Goal: Transaction & Acquisition: Register for event/course

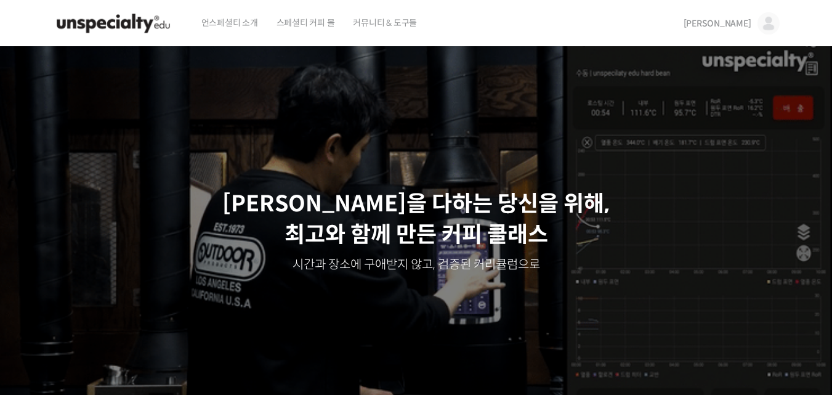
click at [742, 30] on link "[PERSON_NAME]" at bounding box center [732, 23] width 96 height 47
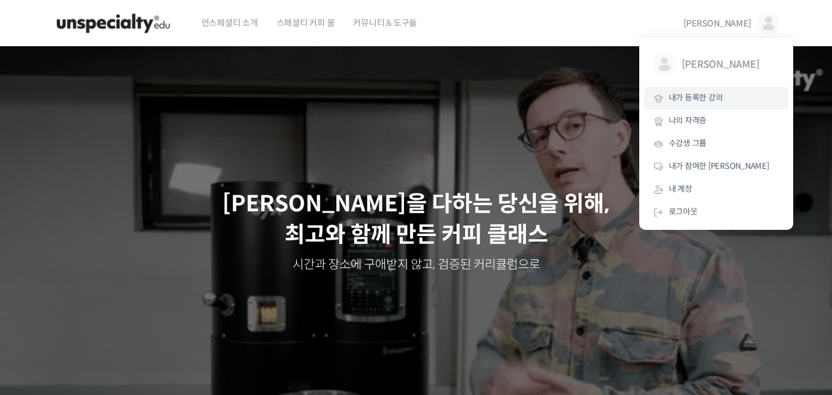
click at [697, 99] on span "내가 등록한 강의" at bounding box center [696, 97] width 54 height 10
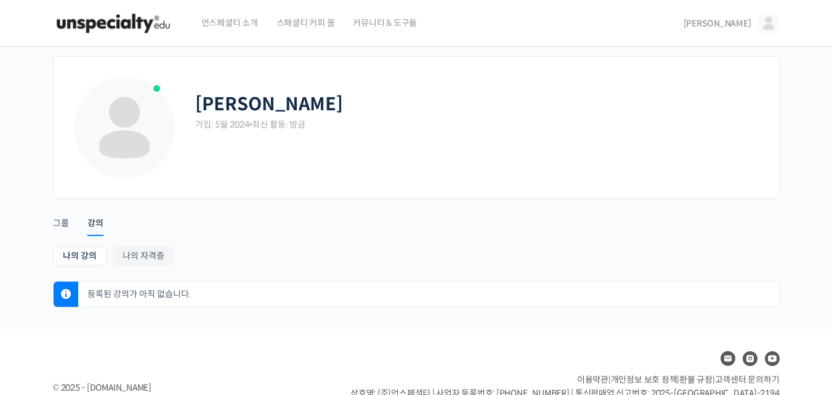
click at [744, 23] on span "[PERSON_NAME]" at bounding box center [718, 23] width 68 height 11
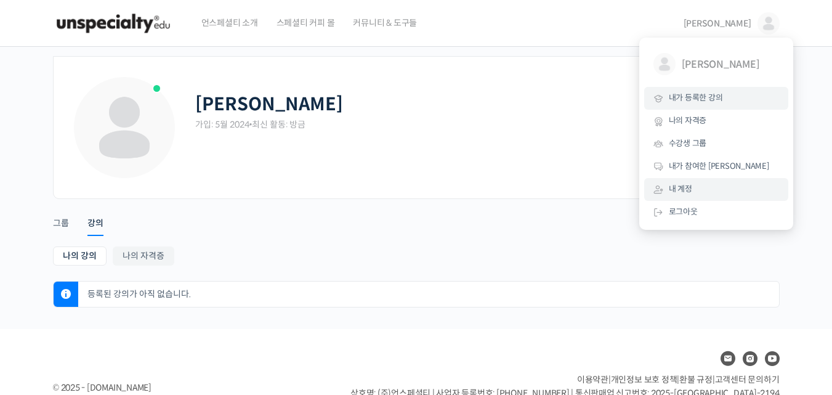
click at [682, 190] on span "내 계정" at bounding box center [680, 189] width 23 height 10
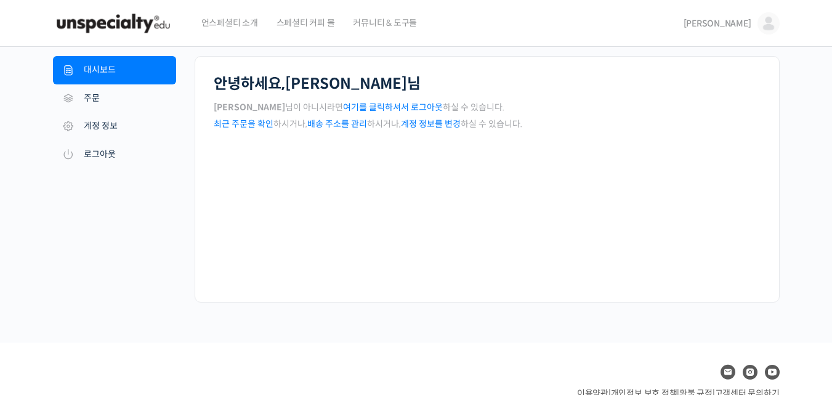
click at [721, 186] on div "안녕하세요, [PERSON_NAME] [PERSON_NAME] 님이 아니시라면 여기를 클릭하셔서 로그아웃 하실 수 있습니다. 최근 주문을 확인…" at bounding box center [487, 179] width 585 height 246
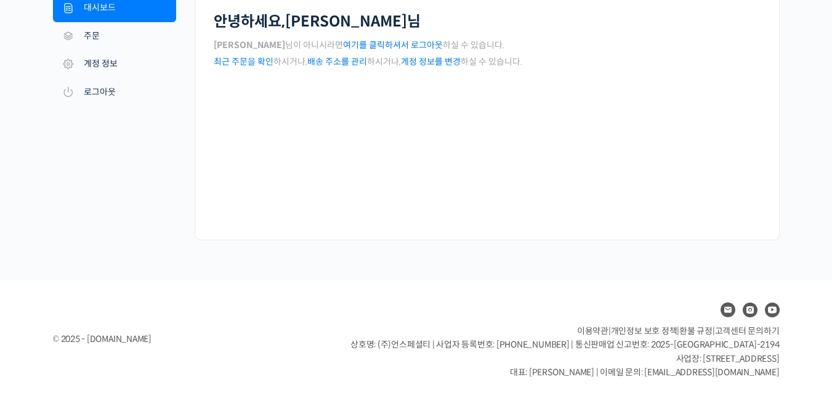
scroll to position [65, 0]
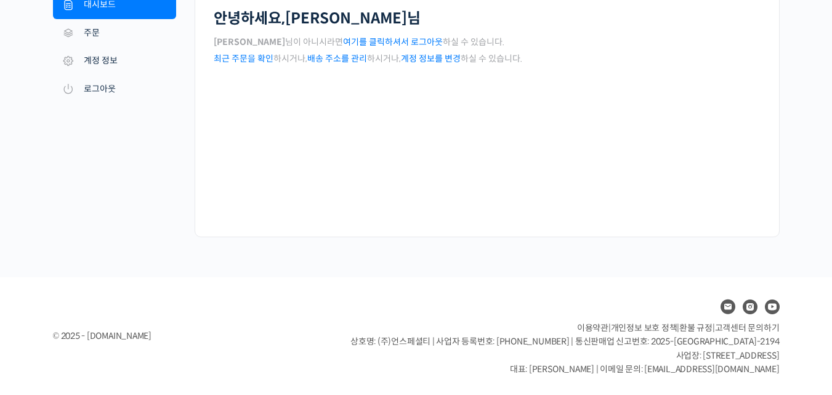
click at [186, 228] on nav "내 계정 대시보드 주문 [GEOGRAPHIC_DATA] 주소 계정 정보 로그아웃" at bounding box center [124, 114] width 142 height 246
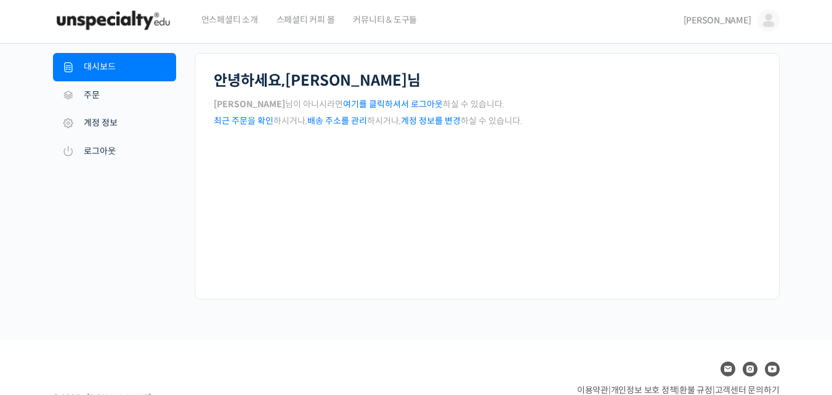
scroll to position [0, 0]
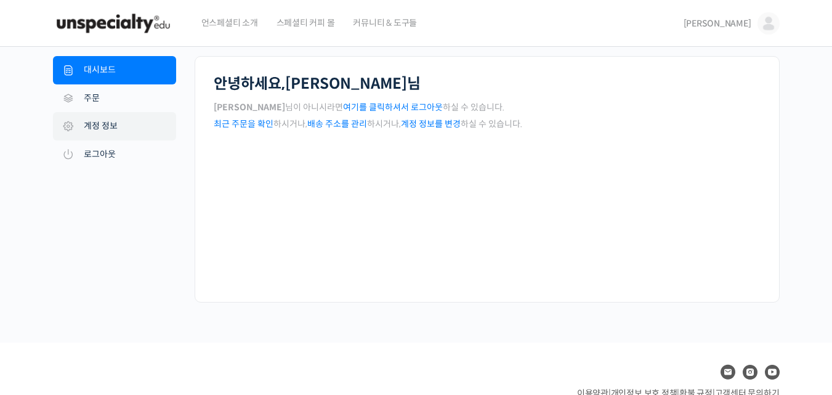
click at [106, 126] on link "계정 정보" at bounding box center [114, 126] width 123 height 28
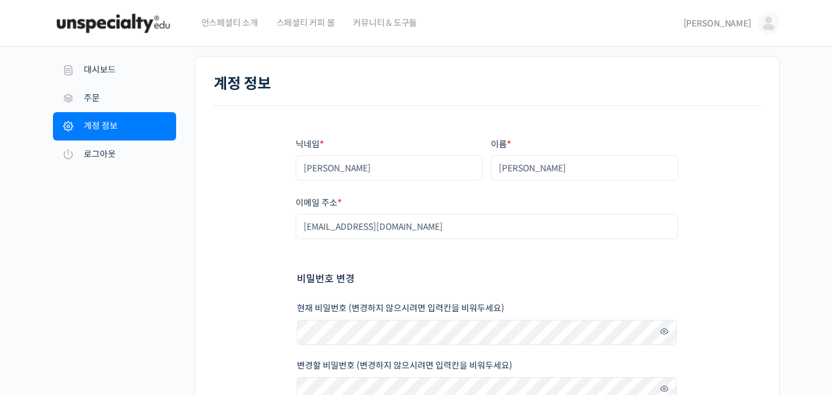
click at [750, 221] on div "닉네임 * 김정헌 이름 * 김정헌 표시되는 이름 * 김정헌 계정과 리뷰 영역에서 표시되는 이름입니다. 이메일 주소 * zaquare@hanma…" at bounding box center [487, 323] width 547 height 435
click at [106, 94] on link "주문" at bounding box center [114, 98] width 123 height 28
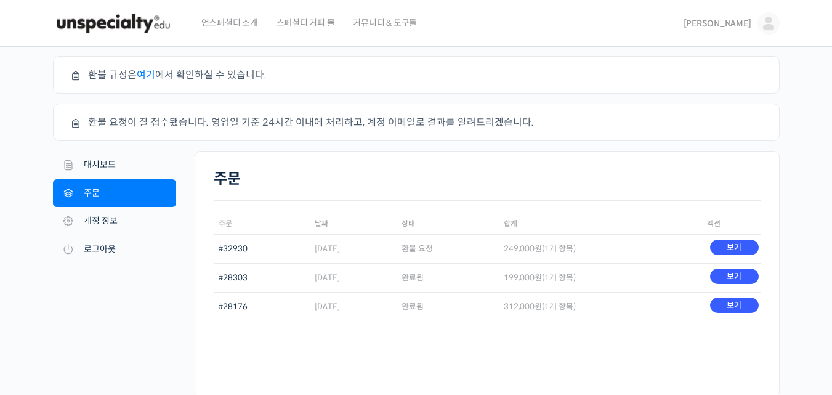
click at [701, 173] on h2 "주문" at bounding box center [487, 179] width 547 height 18
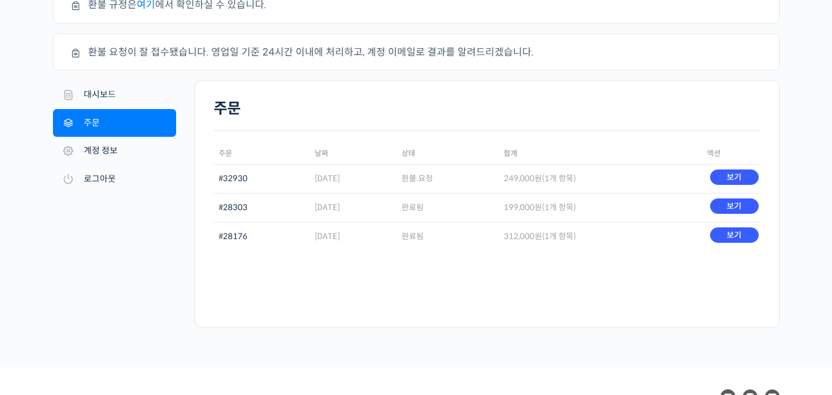
scroll to position [74, 0]
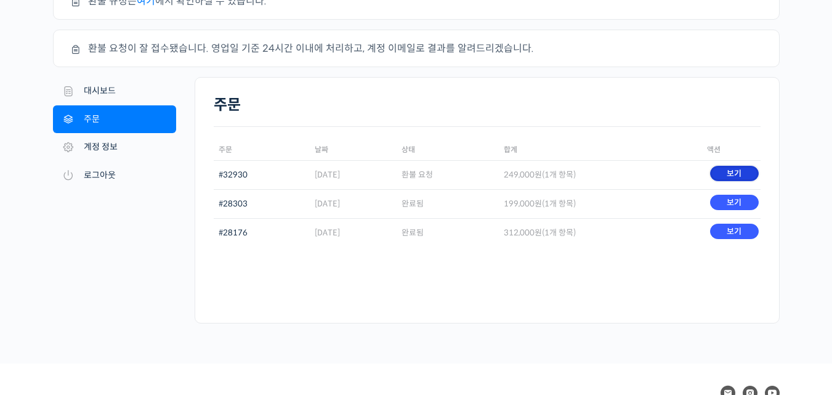
click at [746, 171] on link "보기" at bounding box center [734, 173] width 49 height 15
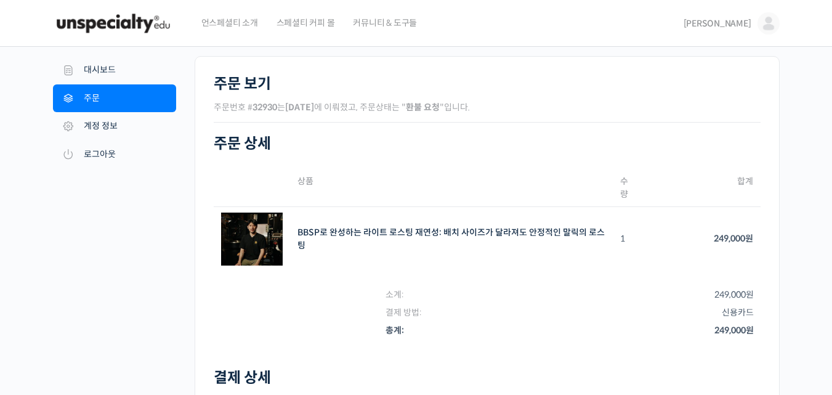
click at [800, 237] on div "주문 #32930 내 [DEMOGRAPHIC_DATA] 대시보드 주문 [GEOGRAPHIC_DATA] 주소 계정 정보 로그아웃 주문 보기 주문…" at bounding box center [416, 322] width 832 height 551
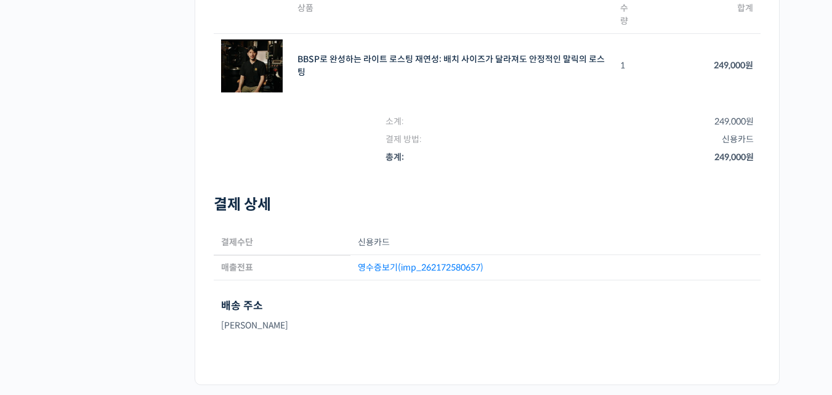
scroll to position [148, 0]
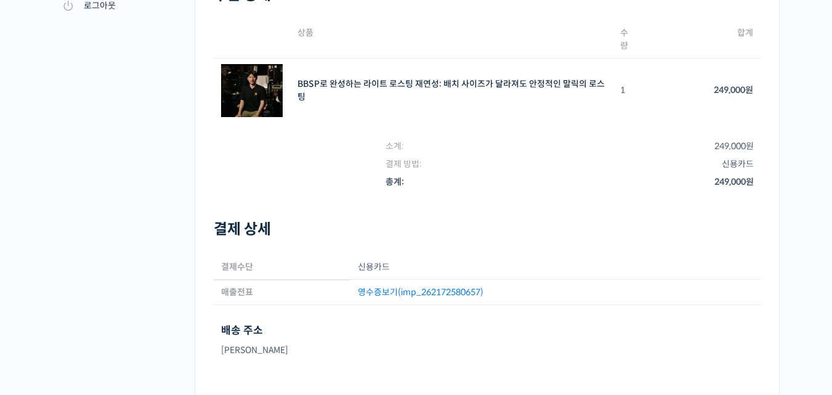
click at [432, 293] on link "영수증보기(imp_262172580657)" at bounding box center [421, 292] width 126 height 11
click at [800, 153] on div "주문 #32930 내 [DEMOGRAPHIC_DATA] 대시보드 주문 [GEOGRAPHIC_DATA] 주소 계정 정보 로그아웃 주문 보기 주문…" at bounding box center [416, 173] width 832 height 551
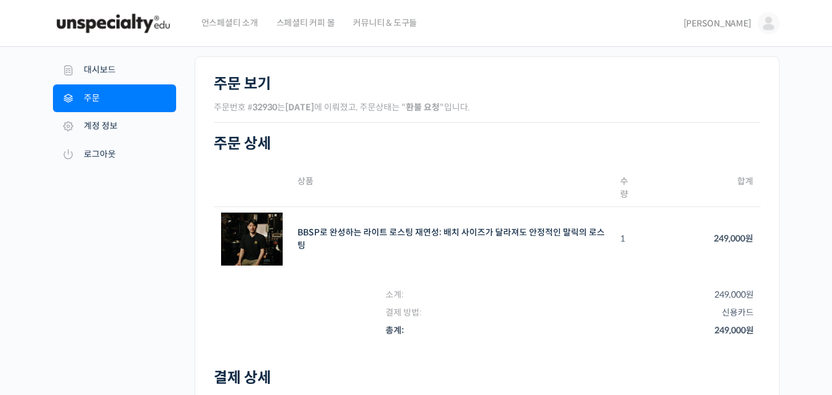
click at [741, 20] on span "[PERSON_NAME]" at bounding box center [718, 23] width 68 height 11
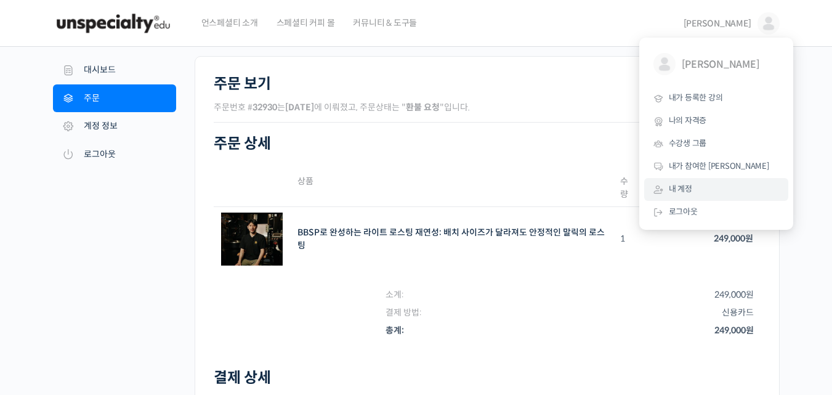
click at [306, 25] on span "스페셜티 커피 몰" at bounding box center [306, 22] width 59 height 47
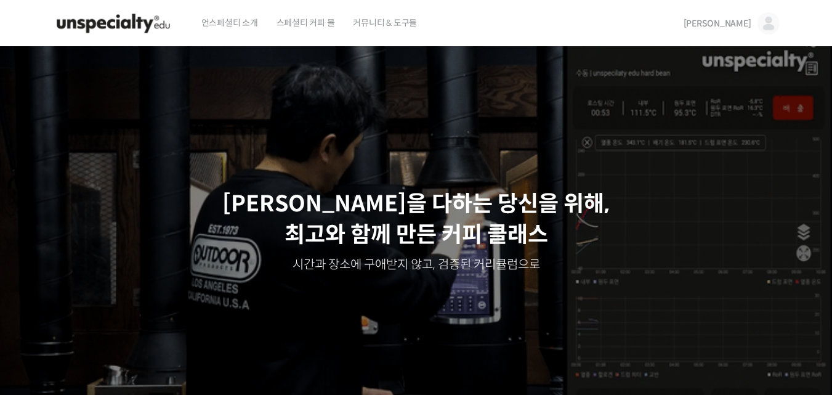
click at [747, 20] on span "[PERSON_NAME]" at bounding box center [718, 23] width 68 height 11
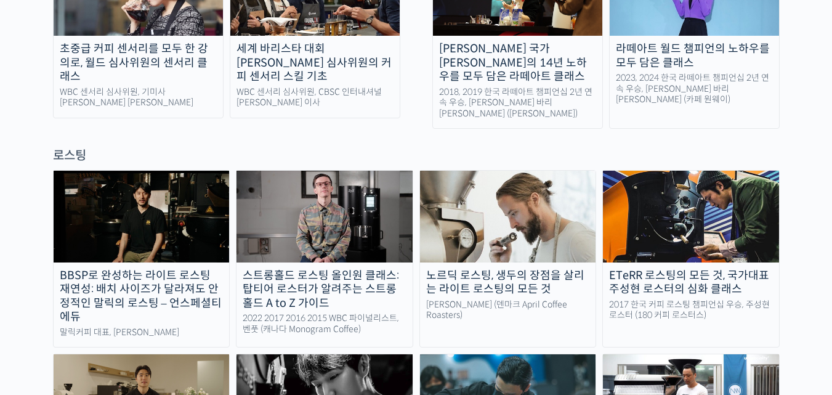
scroll to position [1060, 0]
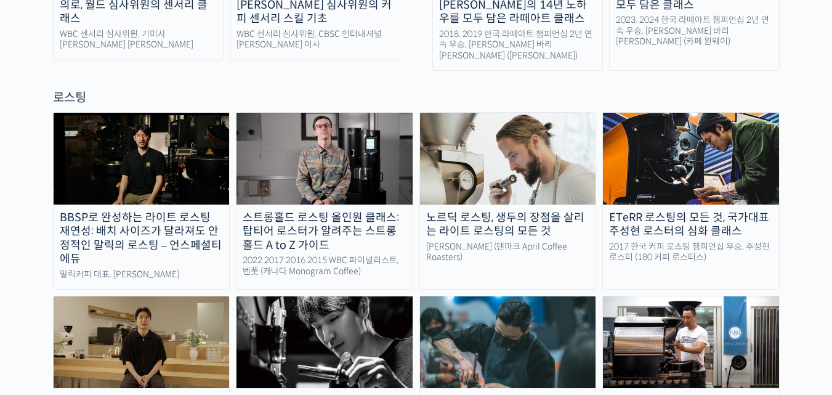
click at [507, 211] on div "노르딕 로스팅, 생두의 장점을 살리는 라이트 로스팅의 모든 것" at bounding box center [508, 225] width 176 height 28
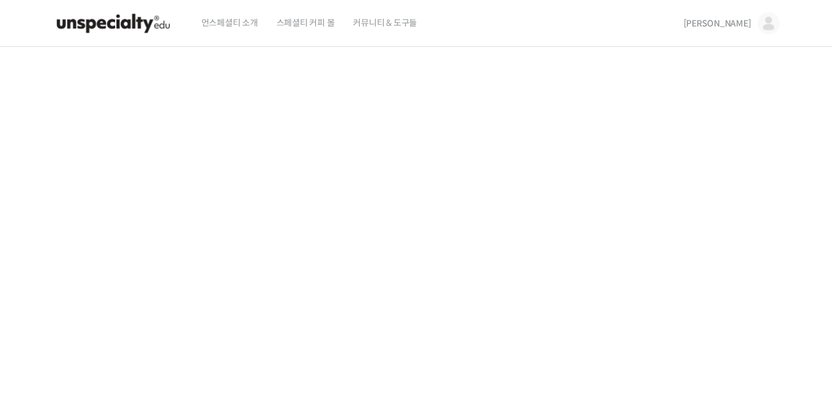
click at [811, 171] on section at bounding box center [416, 262] width 832 height 430
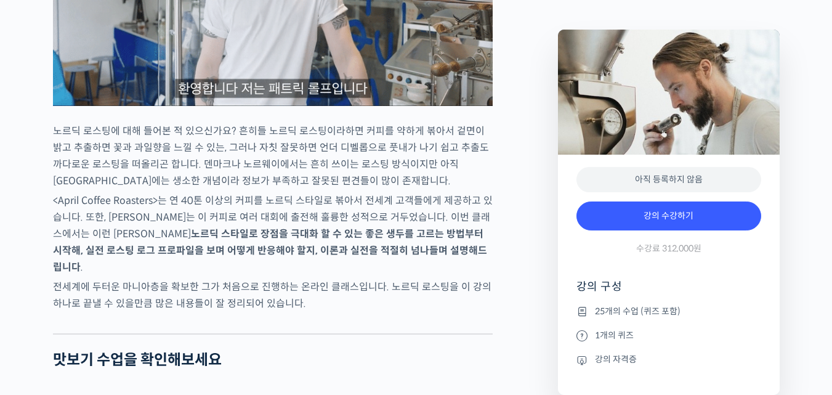
scroll to position [1725, 0]
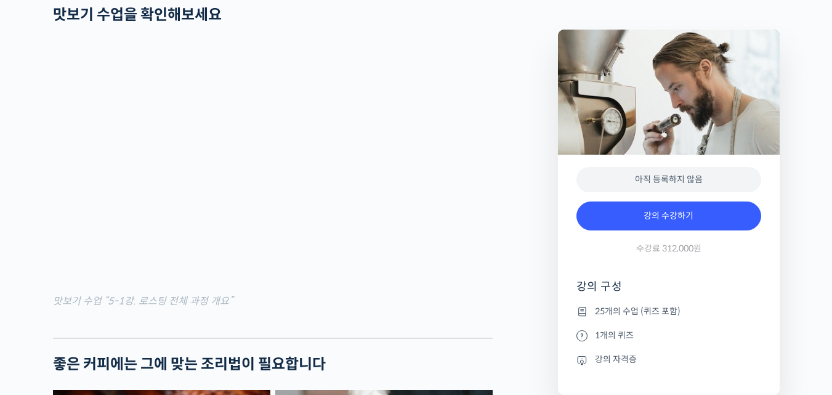
click at [726, 299] on h4 "강의 구성" at bounding box center [669, 291] width 185 height 25
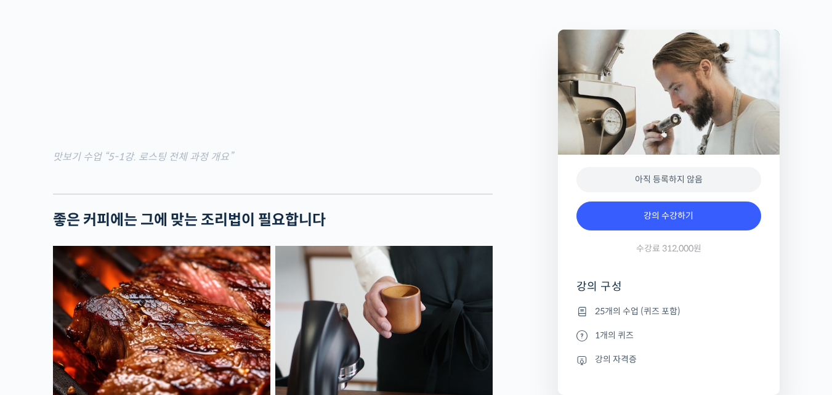
scroll to position [1873, 0]
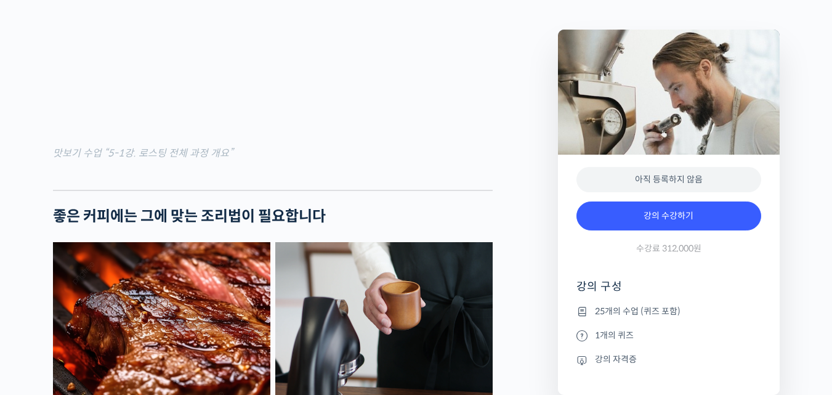
click at [760, 306] on li "25개의 수업 (퀴즈 포함)" at bounding box center [669, 311] width 185 height 15
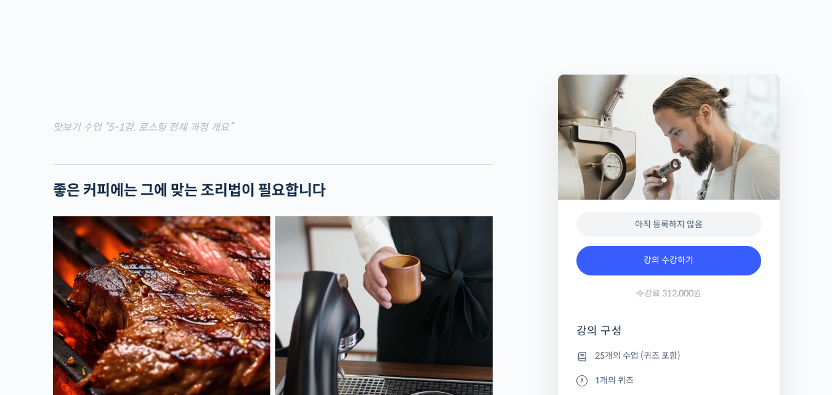
scroll to position [1898, 0]
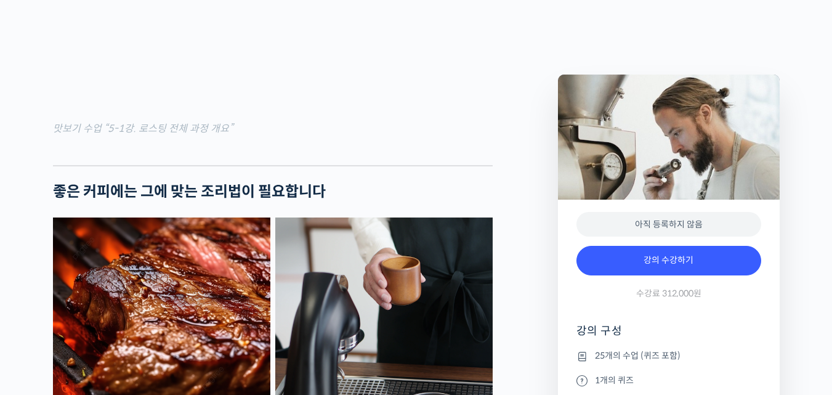
click at [749, 319] on div "아직 등록하지 않음 강의 수강하기 수강료 312,000원 강의 구성 25개의 수업 (퀴즈 포함) 1개의 퀴즈 강의 자격증" at bounding box center [669, 320] width 222 height 240
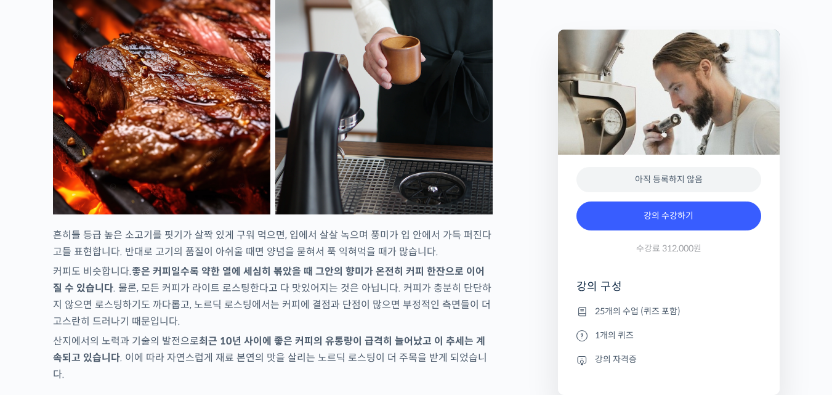
scroll to position [2119, 0]
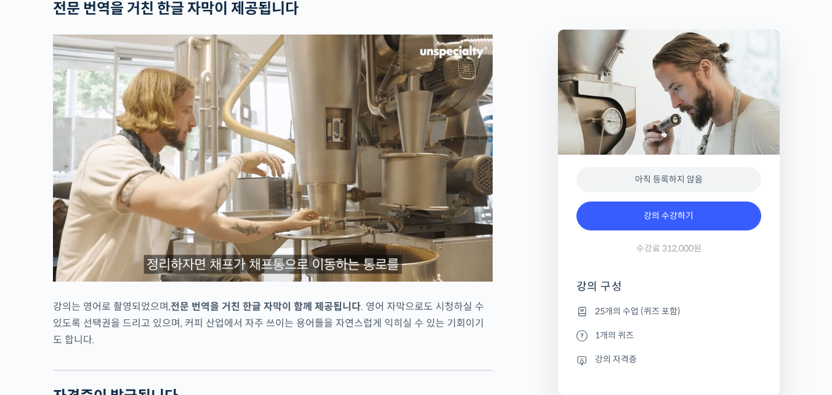
scroll to position [4116, 0]
